Goal: Find specific page/section: Find specific page/section

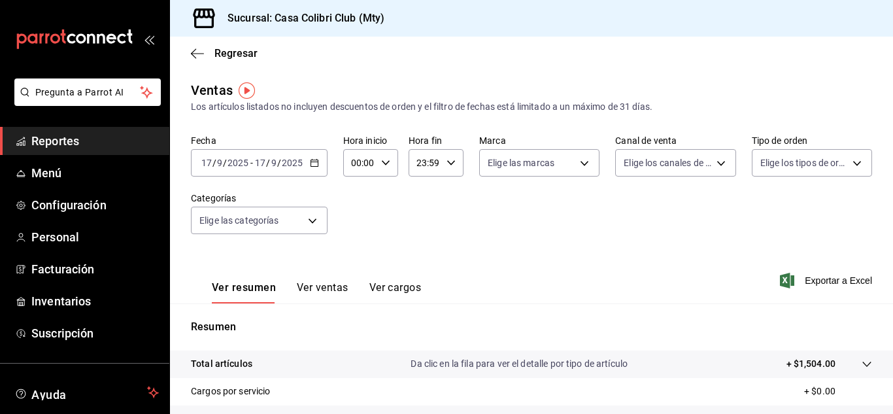
click at [71, 139] on span "Reportes" at bounding box center [95, 141] width 128 height 18
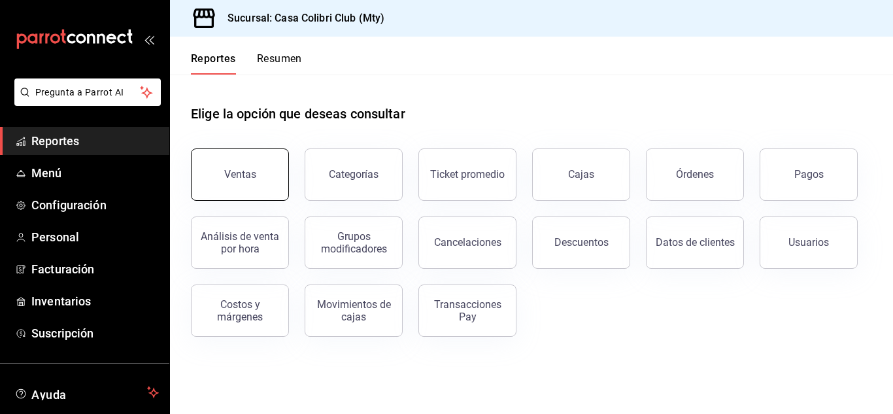
click at [212, 181] on button "Ventas" at bounding box center [240, 174] width 98 height 52
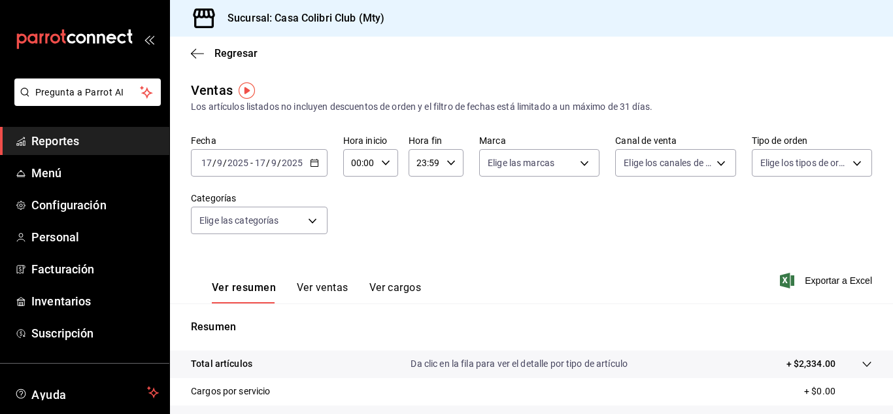
click at [84, 134] on span "Reportes" at bounding box center [95, 141] width 128 height 18
